Goal: Use online tool/utility: Utilize a website feature to perform a specific function

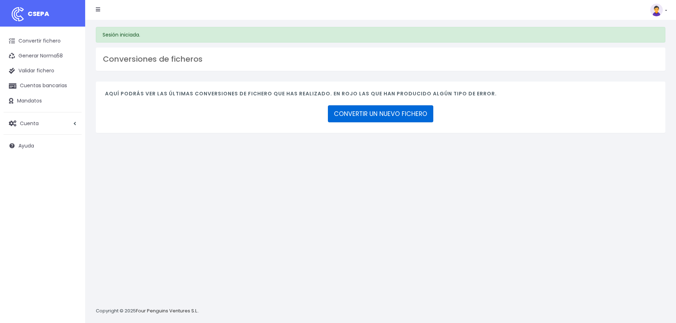
click at [391, 115] on link "CONVERTIR UN NUEVO FICHERO" at bounding box center [380, 113] width 105 height 17
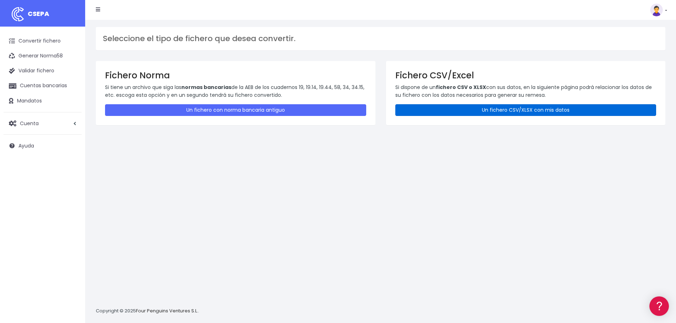
click at [416, 106] on link "Un fichero CSV/XLSX con mis datos" at bounding box center [525, 110] width 261 height 12
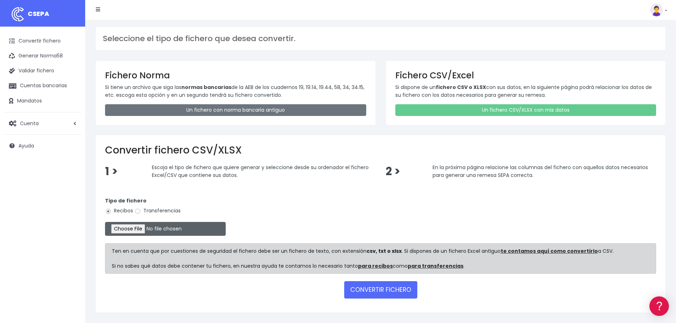
click at [128, 230] on input "file" at bounding box center [165, 229] width 121 height 14
type input "C:\fakepath\Remesa Cobros Confort+ 22082025.xlsx"
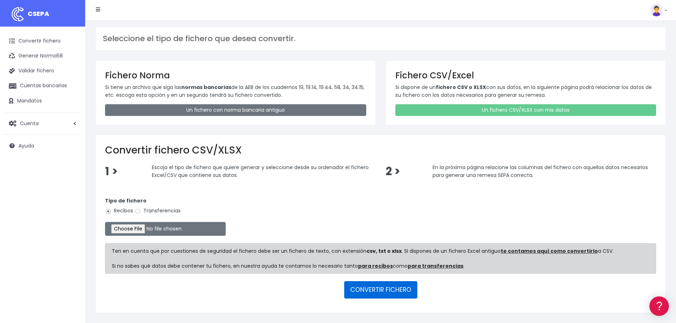
click at [360, 286] on button "CONVERTIR FICHERO" at bounding box center [380, 289] width 73 height 17
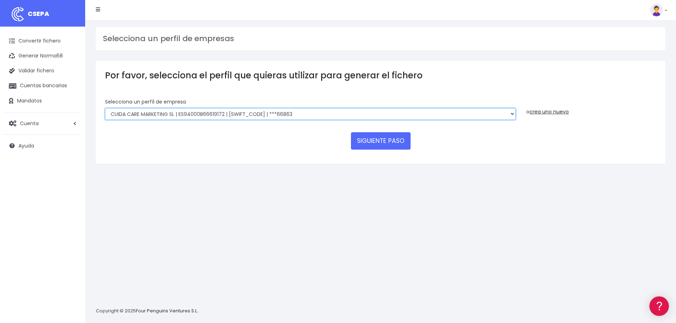
click at [309, 111] on select "Felizvita 2014 SL | ES04000B86993896 | CAIXESBBXXX | ***80224 CUIDA CARE MARKET…" at bounding box center [310, 114] width 411 height 12
click at [105, 108] on select "Felizvita 2014 SL | ES04000B86993896 | CAIXESBBXXX | ***80224 CUIDA CARE MARKET…" at bounding box center [310, 114] width 411 height 12
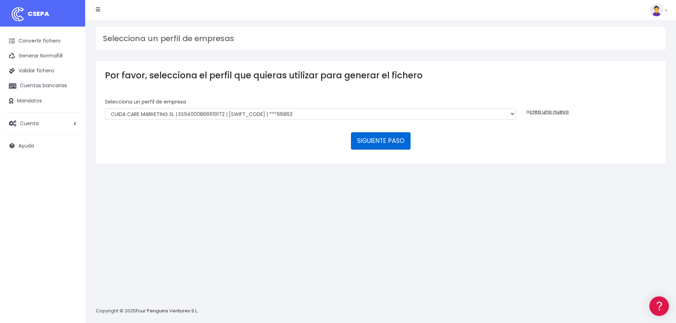
click at [377, 141] on button "SIGUIENTE PASO" at bounding box center [381, 140] width 60 height 17
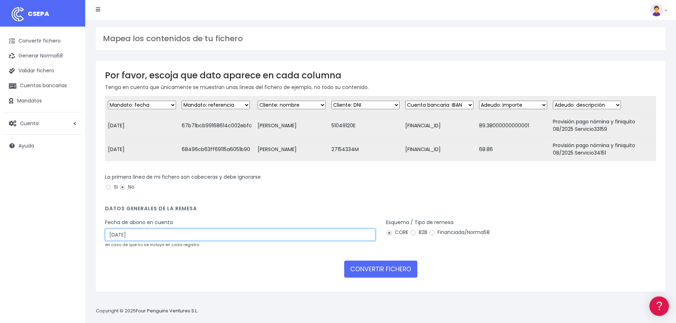
click at [190, 241] on input "[DATE]" at bounding box center [240, 235] width 270 height 12
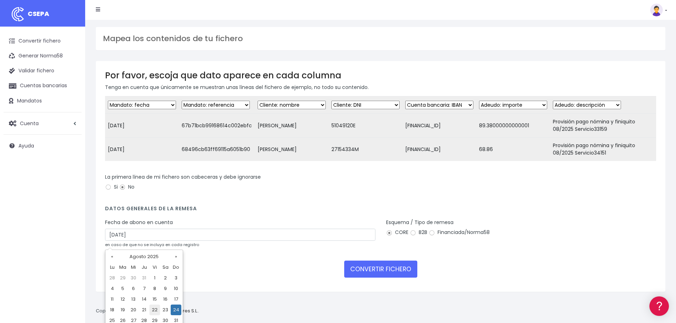
click at [153, 312] on td "22" at bounding box center [154, 310] width 11 height 11
type input "[DATE]"
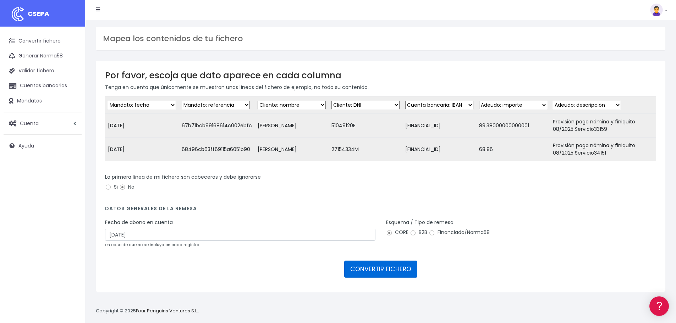
click at [351, 274] on button "CONVERTIR FICHERO" at bounding box center [380, 269] width 73 height 17
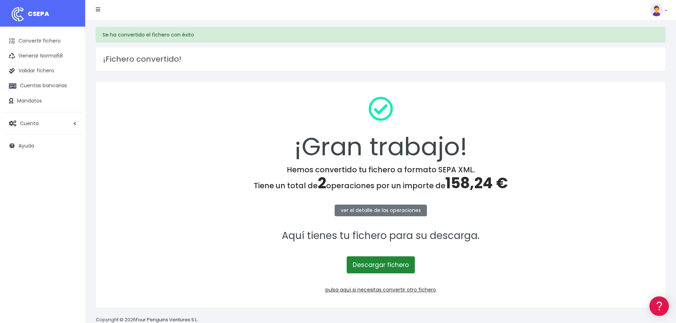
click at [374, 266] on link "Descargar fichero" at bounding box center [381, 265] width 68 height 17
